Goal: Task Accomplishment & Management: Manage account settings

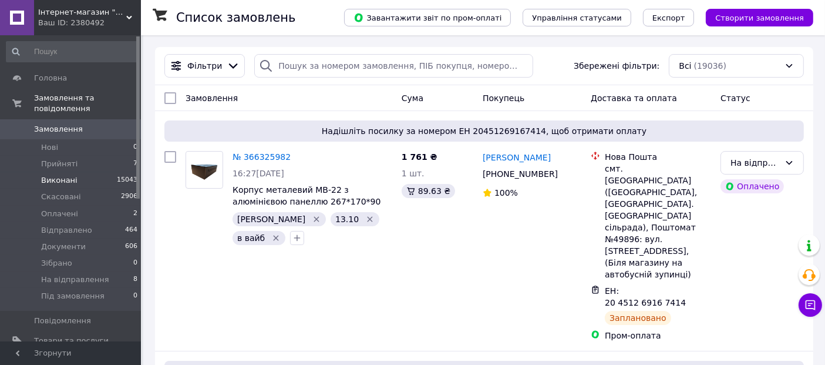
click at [85, 172] on li "Виконані 15043" at bounding box center [72, 180] width 145 height 16
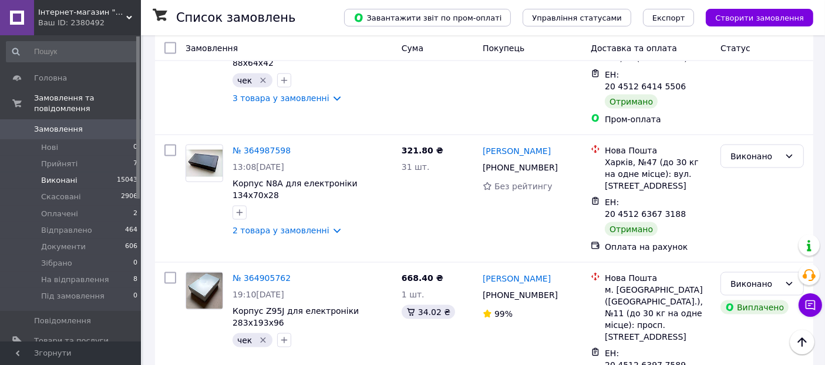
scroll to position [1849, 0]
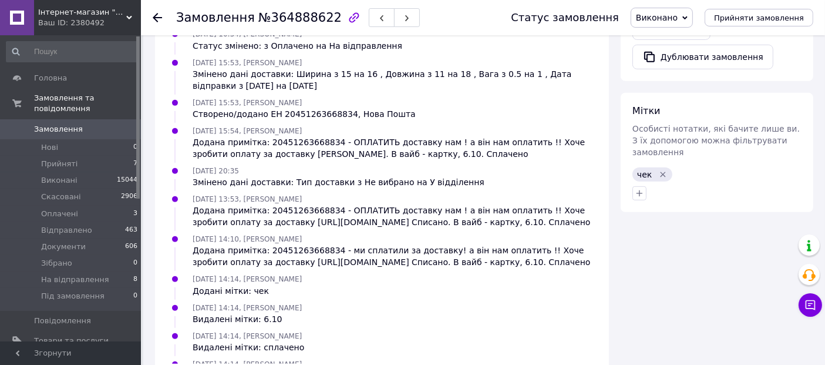
scroll to position [444, 0]
click at [156, 22] on div at bounding box center [164, 17] width 23 height 35
click at [156, 22] on icon at bounding box center [157, 17] width 9 height 9
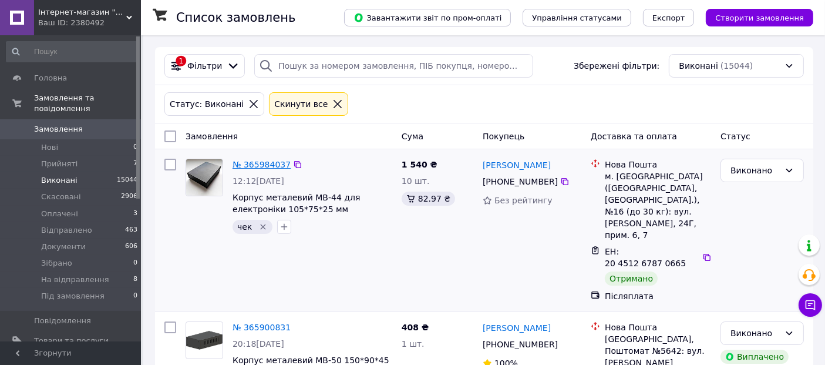
click at [257, 161] on link "№ 365984037" at bounding box center [262, 164] width 58 height 9
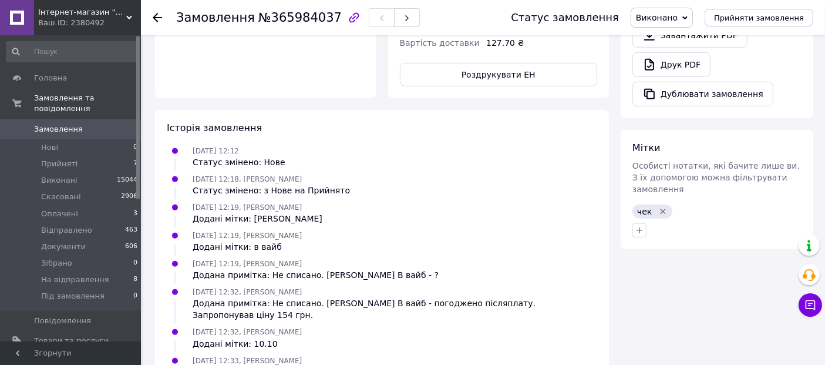
scroll to position [619, 0]
